Goal: Check status: Check status

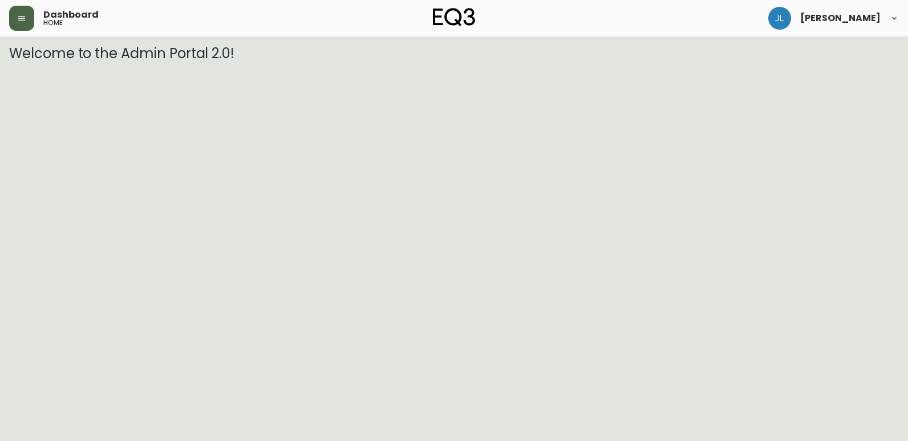
click at [23, 18] on icon "button" at bounding box center [21, 18] width 7 height 5
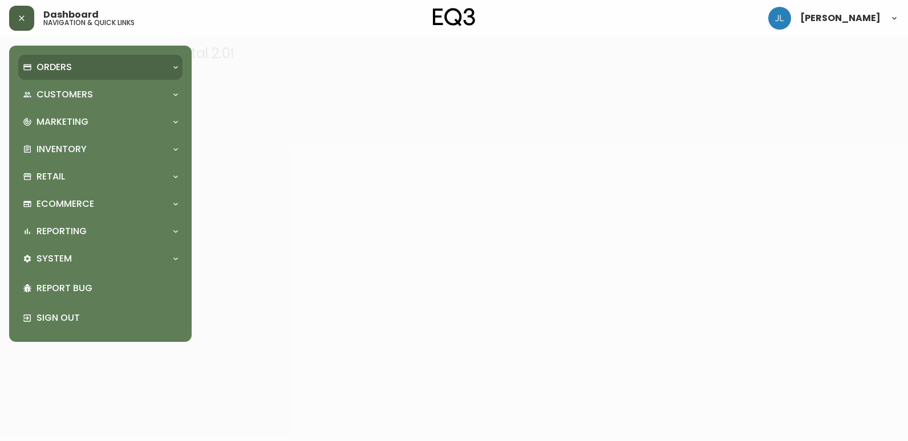
click at [79, 67] on div "Orders" at bounding box center [95, 67] width 144 height 13
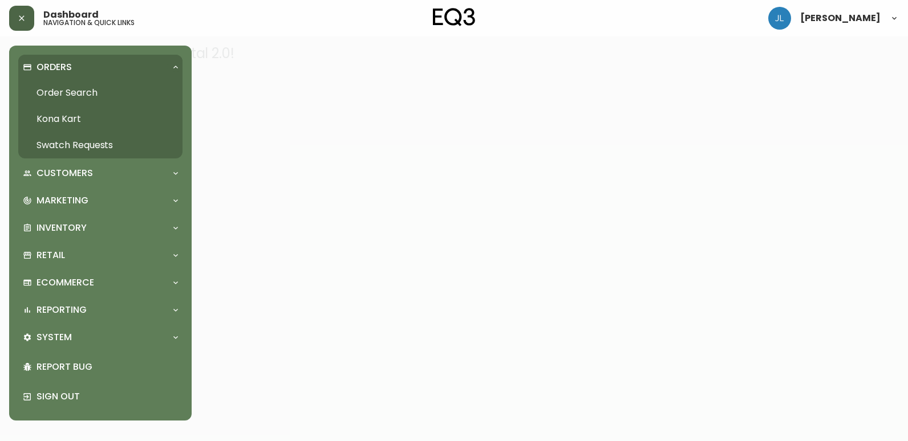
click at [92, 88] on link "Order Search" at bounding box center [100, 93] width 164 height 26
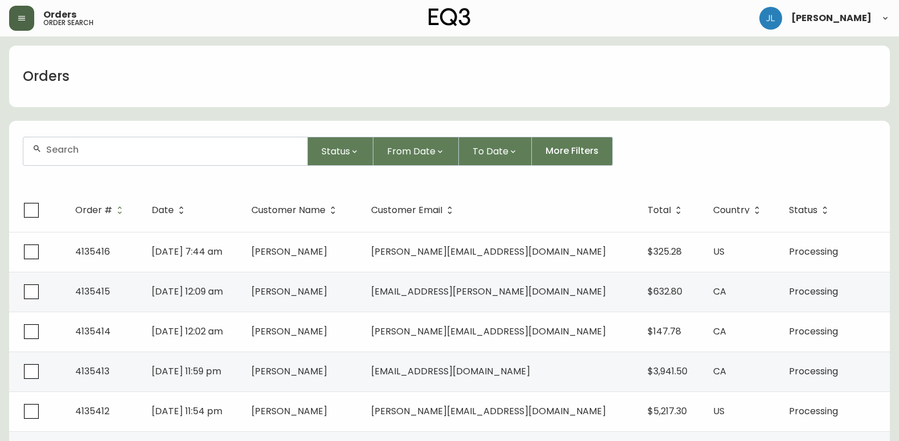
click at [125, 158] on div at bounding box center [165, 151] width 284 height 28
paste input "4133797"
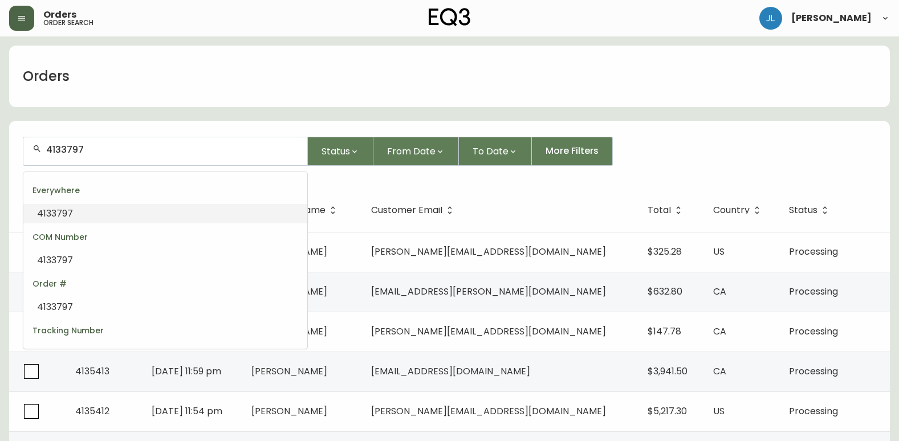
type input "4133797"
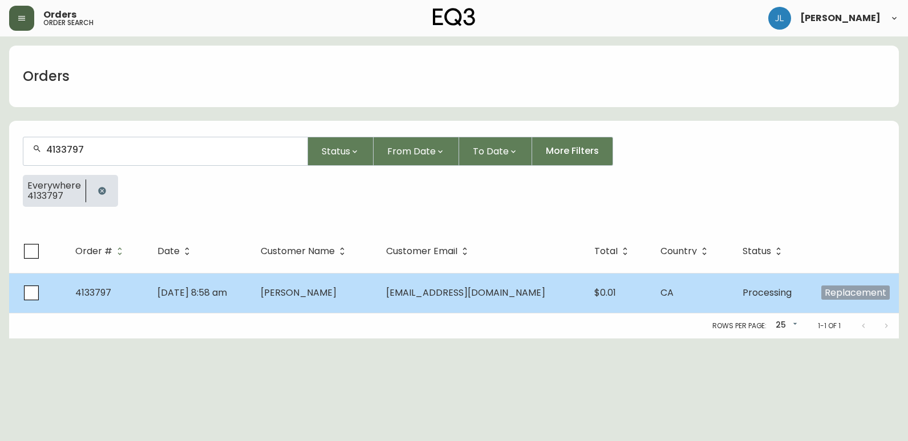
click at [300, 293] on span "[PERSON_NAME]" at bounding box center [299, 292] width 76 height 13
click at [251, 306] on td "[DATE] 8:58 am" at bounding box center [199, 293] width 103 height 40
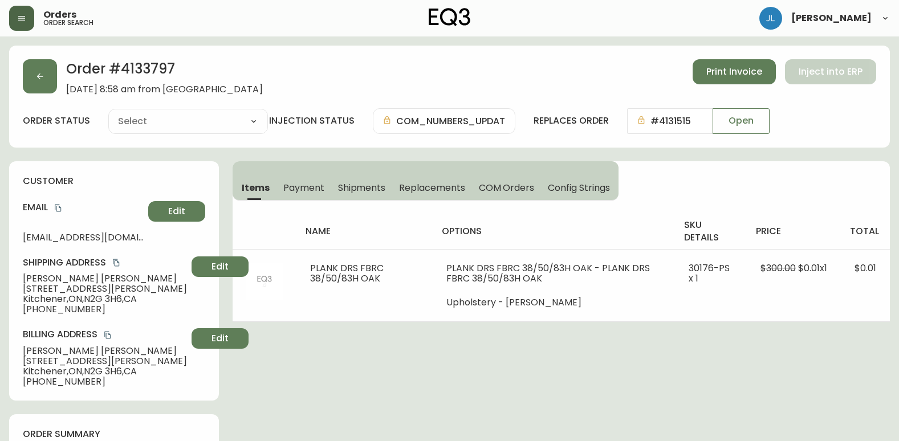
type input "Processing"
select select "PROCESSING"
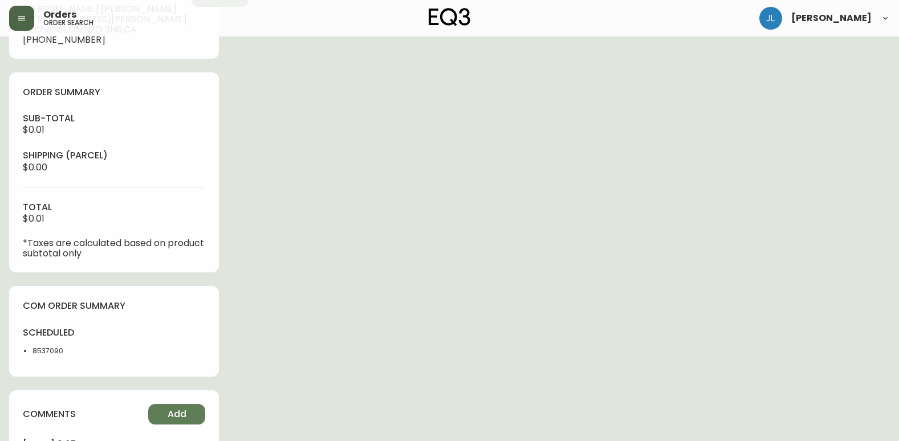
scroll to position [513, 0]
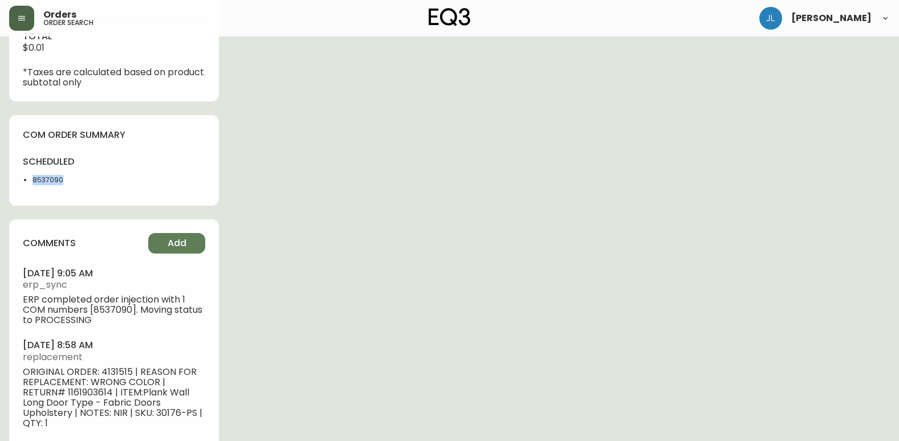
drag, startPoint x: 58, startPoint y: 185, endPoint x: 25, endPoint y: 180, distance: 34.1
click at [32, 180] on li "8537090" at bounding box center [69, 180] width 75 height 10
copy li "8537090"
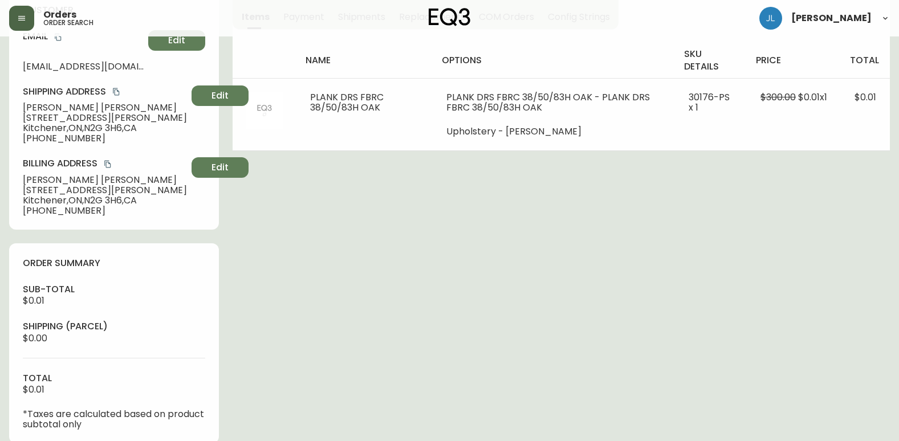
scroll to position [0, 0]
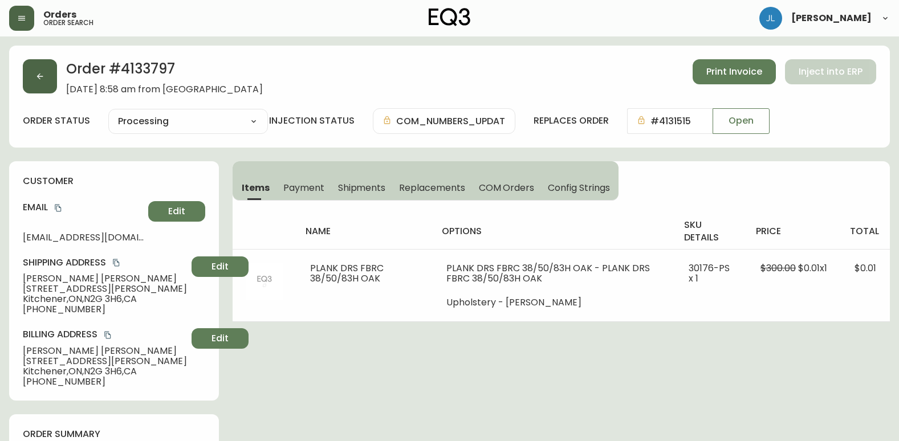
click at [37, 77] on icon "button" at bounding box center [39, 76] width 9 height 9
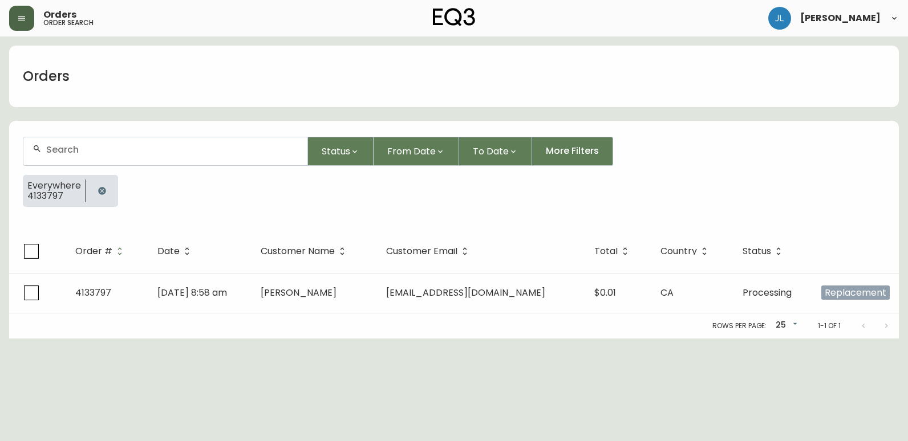
click at [730, 80] on div "Orders" at bounding box center [453, 77] width 889 height 62
click at [101, 190] on icon "button" at bounding box center [101, 190] width 9 height 9
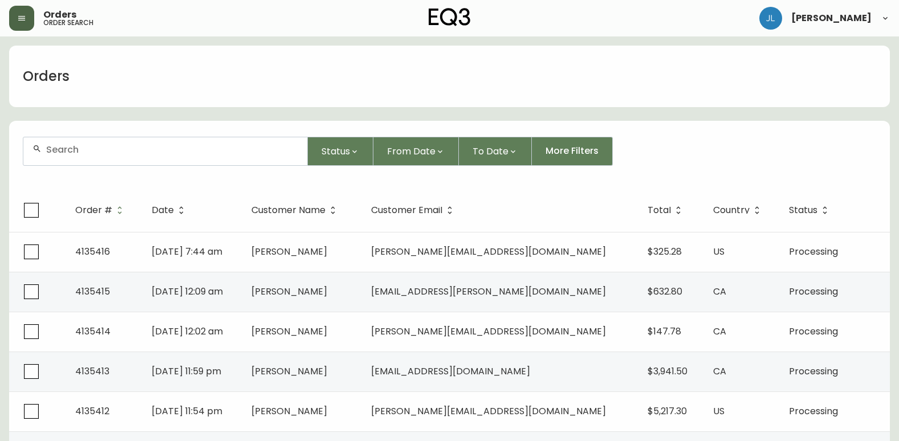
click at [182, 145] on input "text" at bounding box center [172, 149] width 252 height 11
paste input "4132050"
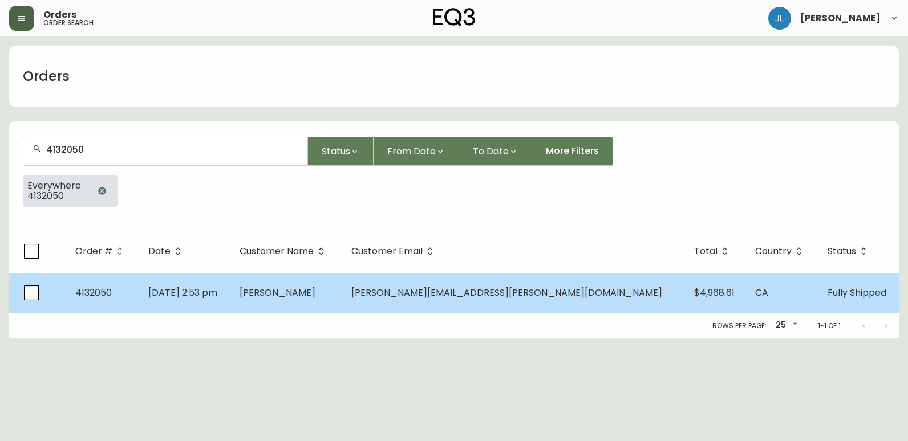
type input "4132050"
click at [230, 299] on td "[DATE] 2:53 pm" at bounding box center [184, 293] width 91 height 40
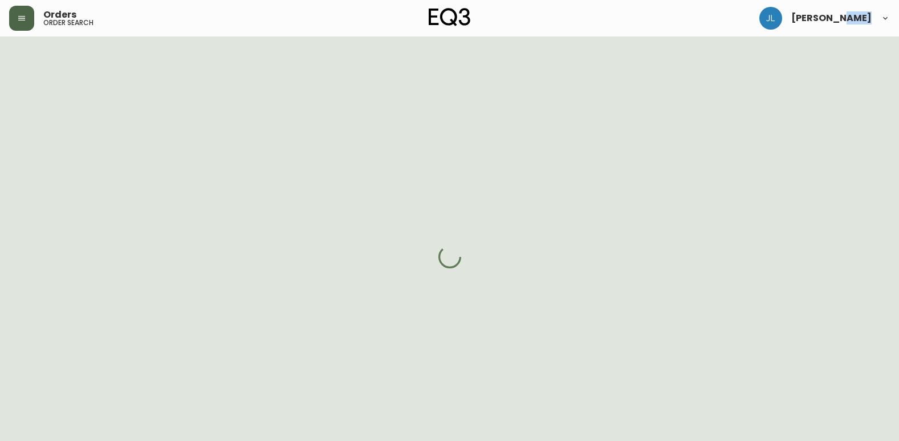
click at [281, 299] on div at bounding box center [449, 256] width 899 height 441
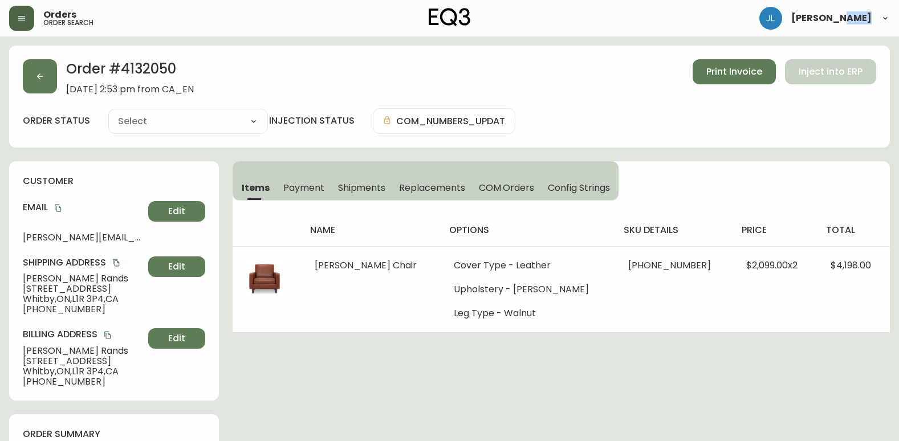
type input "Fully Shipped"
select select "FULLY_SHIPPED"
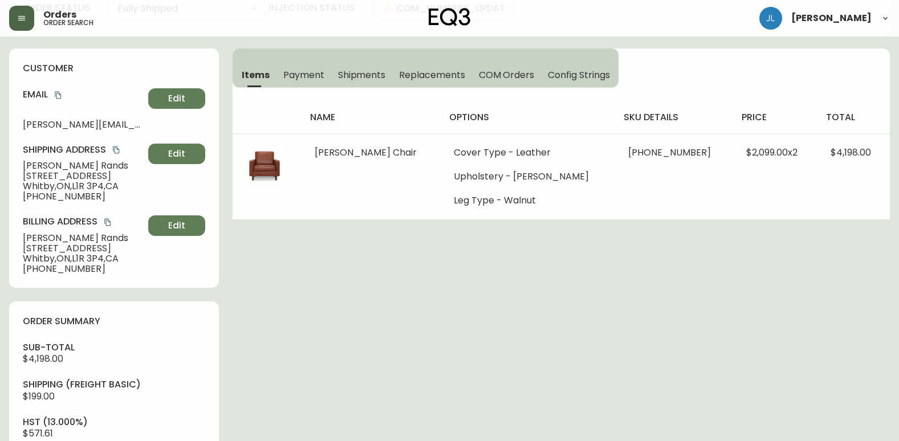
scroll to position [114, 0]
click at [827, 326] on div "Order # 4132050 [DATE] 2:53 pm from CA_EN Print Invoice Inject into ERP order s…" at bounding box center [449, 432] width 881 height 1001
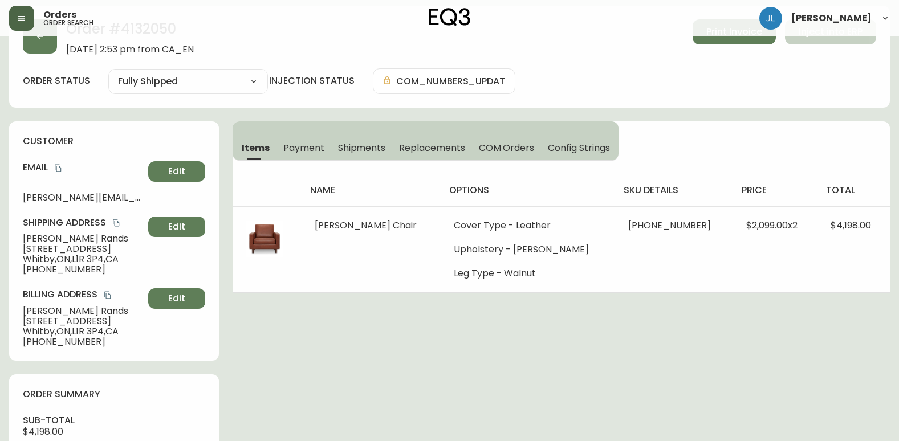
scroll to position [0, 0]
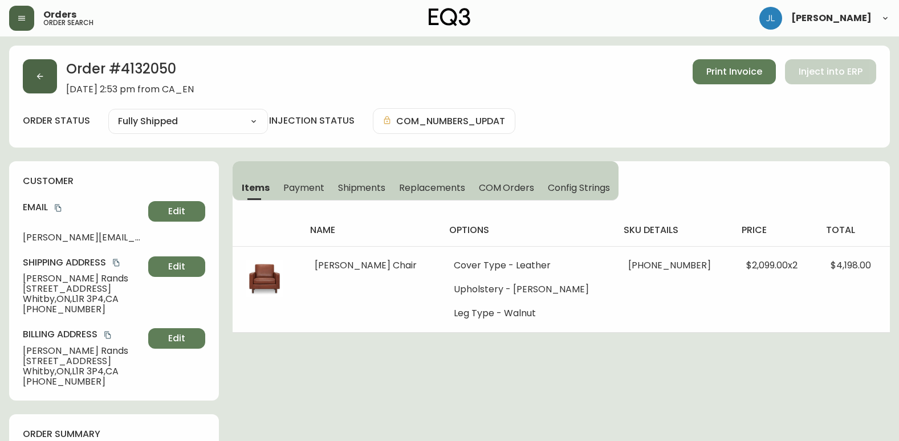
click at [33, 71] on button "button" at bounding box center [40, 76] width 34 height 34
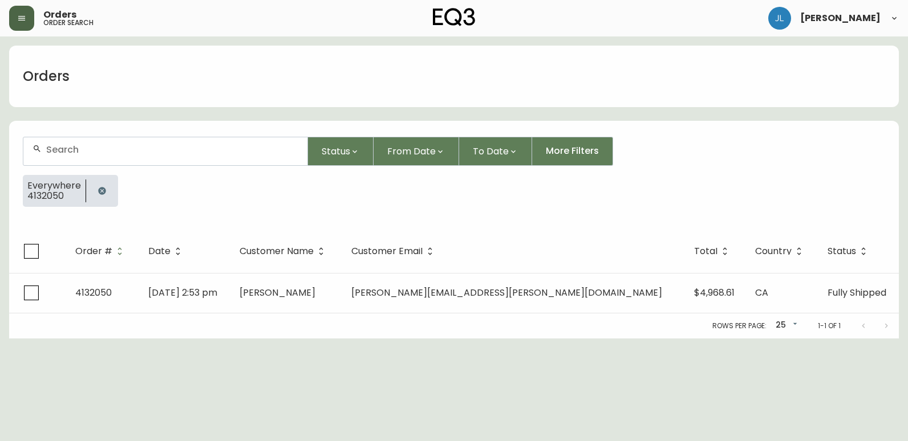
click at [100, 190] on icon "button" at bounding box center [101, 190] width 9 height 9
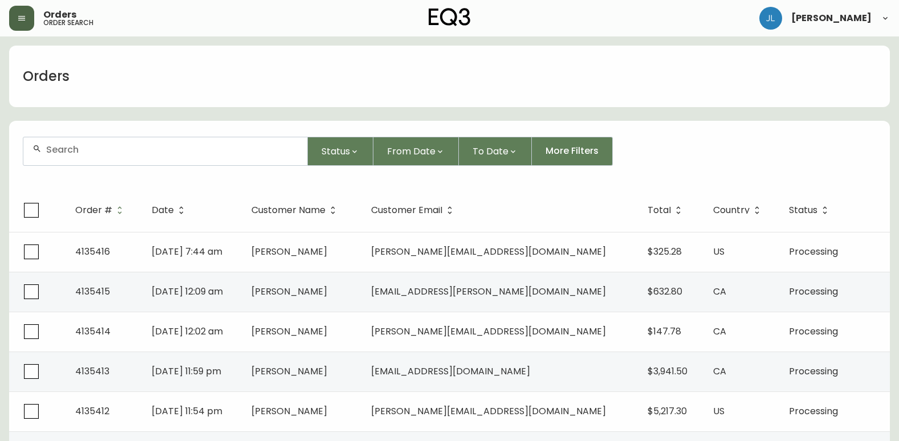
drag, startPoint x: 267, startPoint y: 68, endPoint x: 267, endPoint y: 85, distance: 17.1
click at [267, 68] on div "Orders" at bounding box center [449, 77] width 881 height 62
